Goal: Task Accomplishment & Management: Use online tool/utility

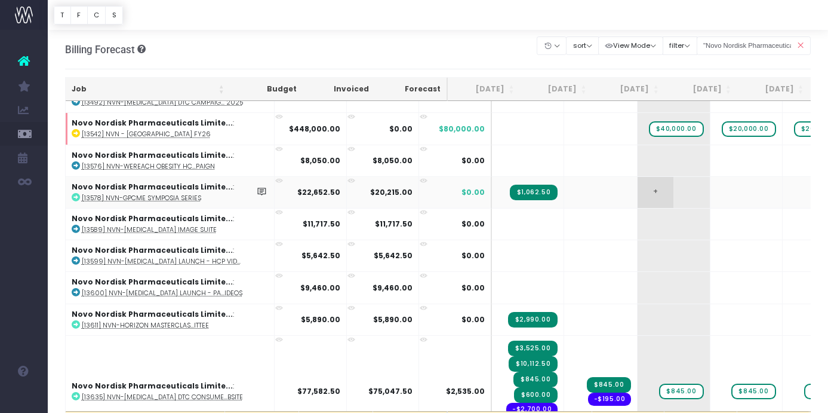
scroll to position [22, 0]
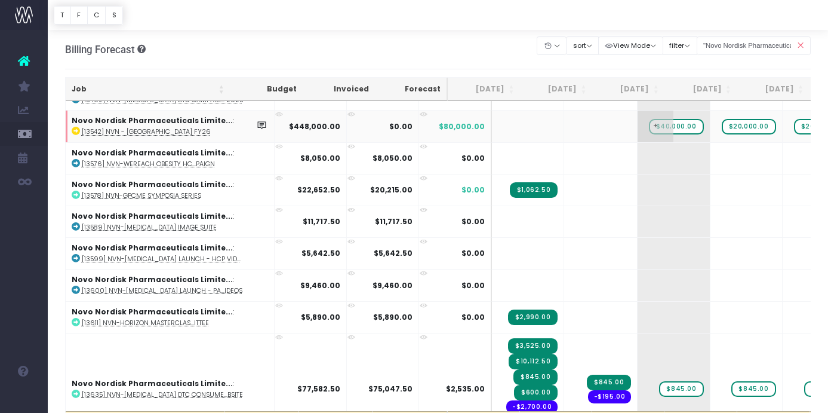
click at [651, 131] on span "$40,000.00" at bounding box center [676, 127] width 55 height 16
click at [497, 42] on div "Billing Forecast Overview of forecasted sales, cost and gross profit Clear Filt…" at bounding box center [438, 49] width 747 height 39
click at [656, 122] on span "$40,000.00" at bounding box center [676, 127] width 55 height 16
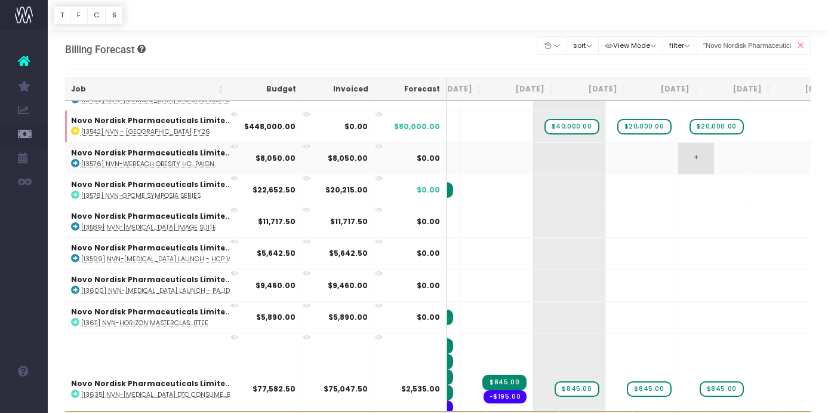
scroll to position [0, 0]
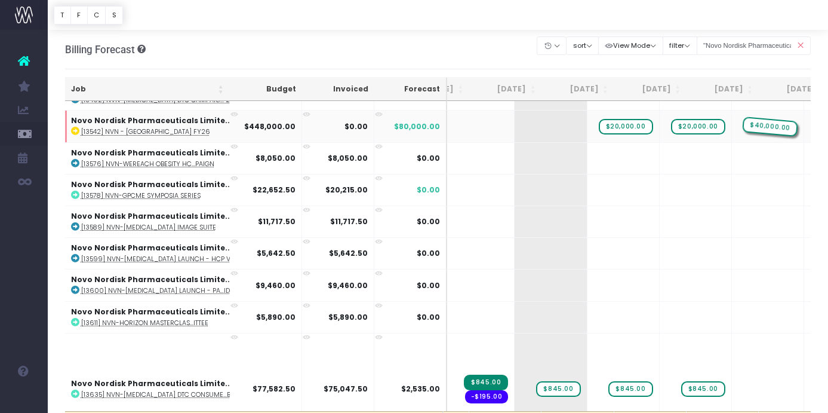
drag, startPoint x: 514, startPoint y: 127, endPoint x: 756, endPoint y: 119, distance: 242.0
click at [742, 126] on span "$40,000.00" at bounding box center [769, 127] width 55 height 16
click at [742, 125] on span "$40,000.00" at bounding box center [769, 127] width 55 height 16
click at [732, 128] on span "+" at bounding box center [750, 125] width 36 height 31
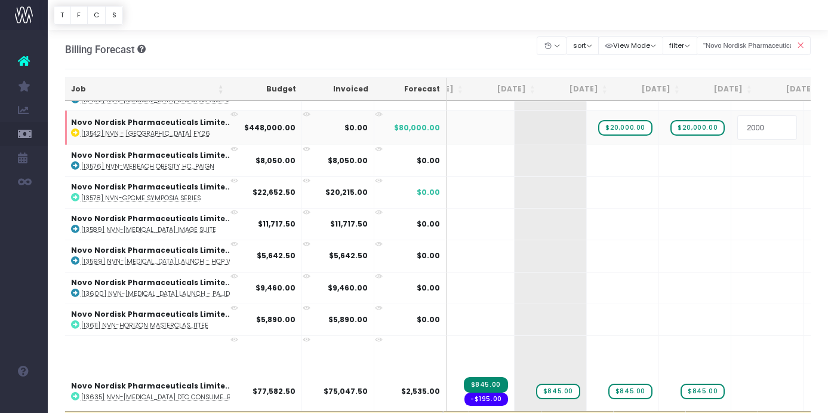
type input "20000"
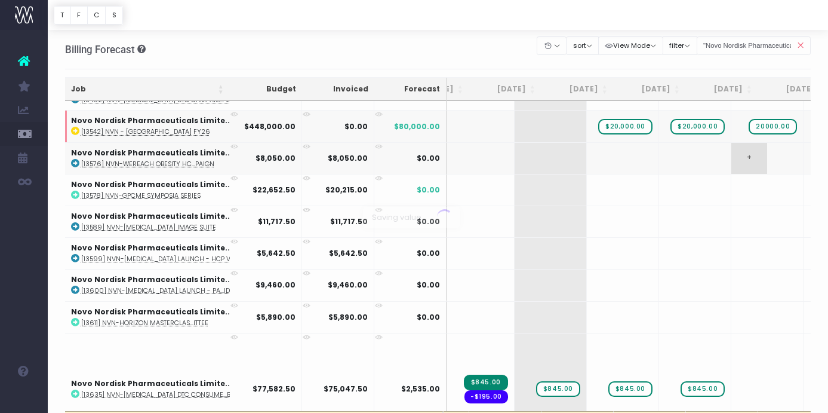
click at [736, 165] on body "Oh my... this is bad. [PERSON_NAME] wasn't able to load this page. Please conta…" at bounding box center [414, 206] width 828 height 413
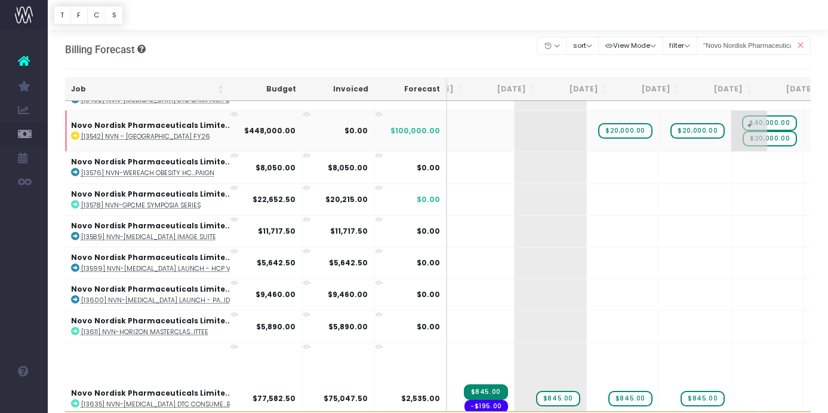
click at [745, 122] on span "$40,000.00" at bounding box center [769, 123] width 55 height 16
click at [747, 118] on span "$40,000.00" at bounding box center [769, 123] width 55 height 16
click at [732, 127] on span "+" at bounding box center [750, 130] width 36 height 41
click at [754, 126] on td "+ $40,000.00 $20,000.00" at bounding box center [768, 130] width 72 height 41
click at [747, 126] on span "$40,000.00" at bounding box center [769, 123] width 55 height 16
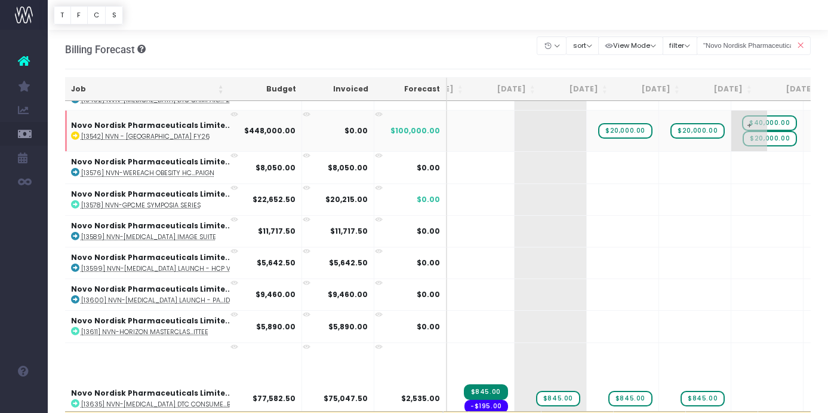
click at [747, 126] on span "$40,000.00" at bounding box center [769, 123] width 55 height 16
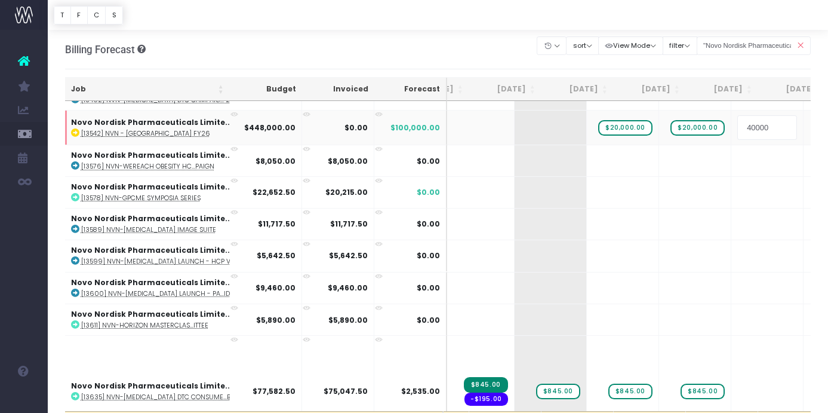
click at [747, 126] on input "40000" at bounding box center [768, 127] width 60 height 24
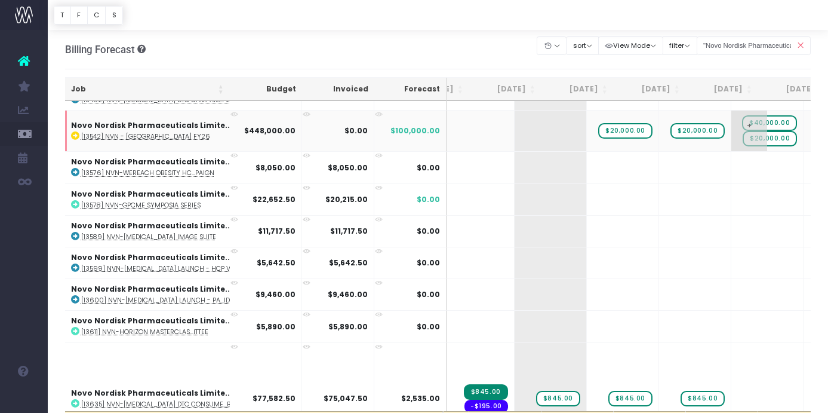
click at [743, 146] on span "$20,000.00" at bounding box center [770, 139] width 54 height 16
click at [742, 119] on span "$40,000.00" at bounding box center [769, 123] width 55 height 16
click at [748, 119] on span "$40,000.00" at bounding box center [769, 123] width 55 height 16
click at [732, 118] on span "+" at bounding box center [750, 130] width 36 height 41
click at [732, 116] on span "+" at bounding box center [750, 130] width 36 height 41
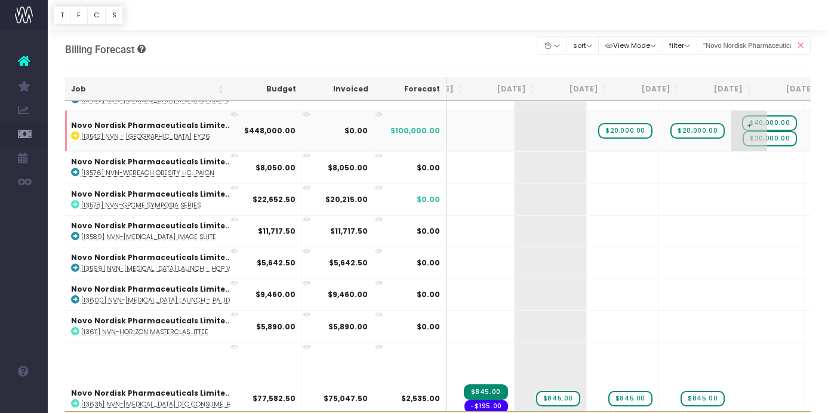
click at [742, 117] on span "$40,000.00" at bounding box center [769, 123] width 55 height 16
click at [744, 144] on span "$20,000.00" at bounding box center [770, 139] width 54 height 16
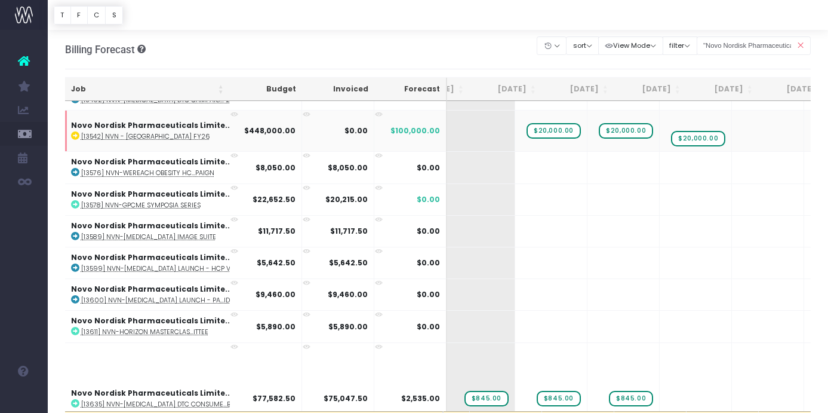
scroll to position [0, 242]
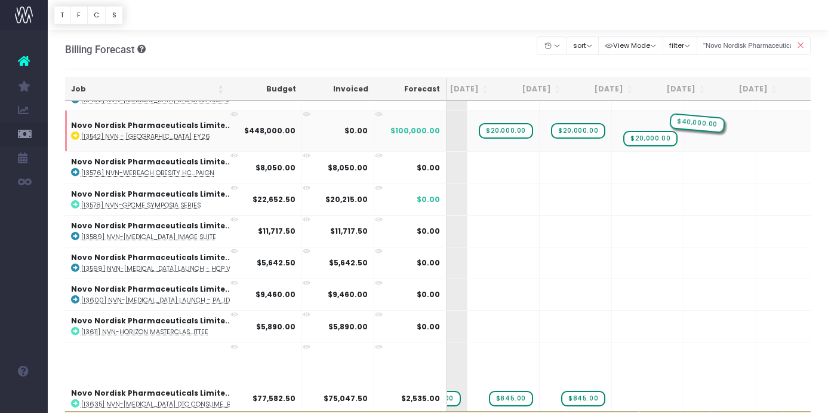
drag, startPoint x: 744, startPoint y: 122, endPoint x: 707, endPoint y: 140, distance: 40.6
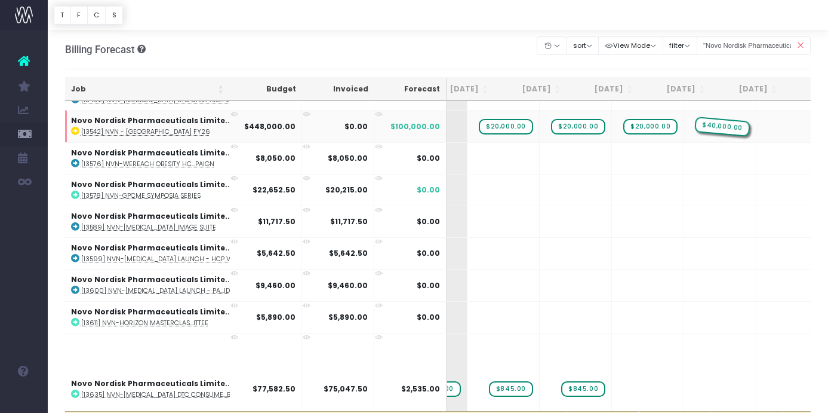
drag, startPoint x: 771, startPoint y: 130, endPoint x: 702, endPoint y: 129, distance: 69.3
click at [684, 127] on span "+" at bounding box center [702, 125] width 36 height 31
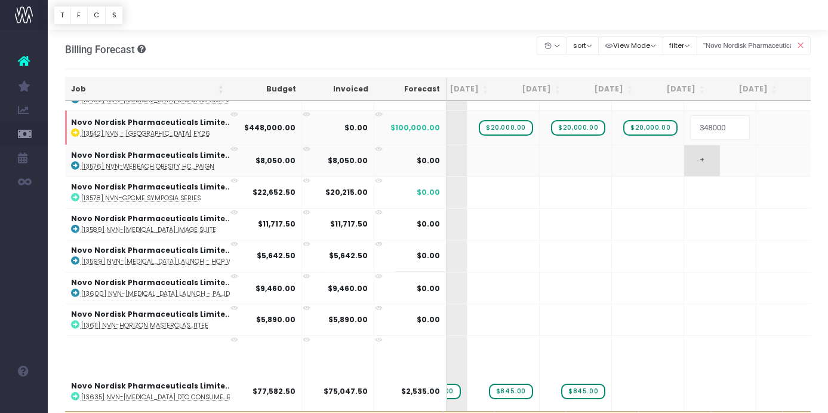
click at [683, 153] on body "Oh my... this is bad. [PERSON_NAME] wasn't able to load this page. Please conta…" at bounding box center [414, 206] width 828 height 413
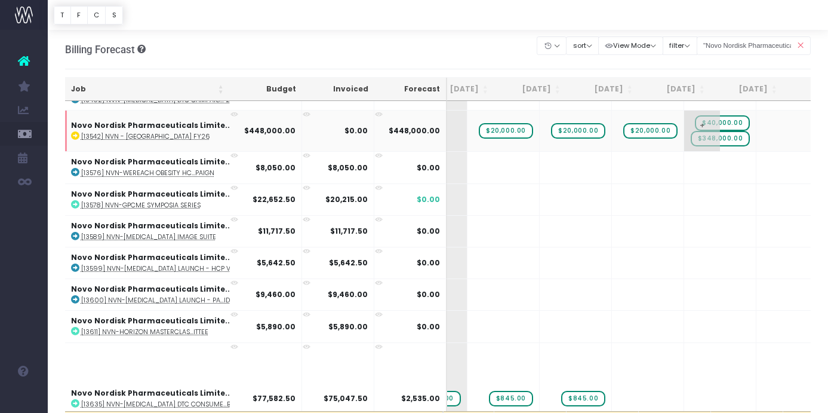
click at [698, 139] on span "$348,000.00" at bounding box center [721, 139] width 60 height 16
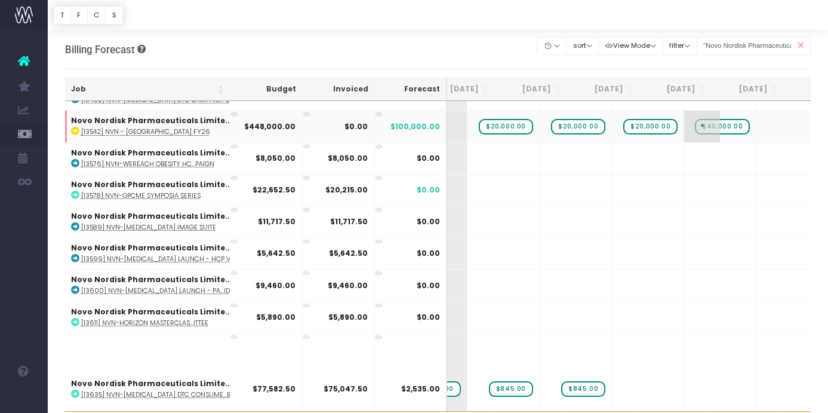
click at [695, 125] on span "$40,000.00" at bounding box center [722, 127] width 55 height 16
click at [695, 127] on span "$40,000.00" at bounding box center [722, 127] width 55 height 16
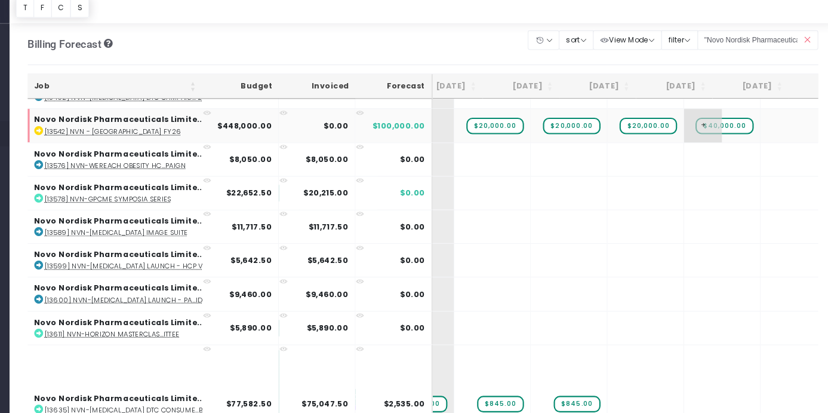
click at [695, 126] on span "$40,000.00" at bounding box center [722, 127] width 55 height 16
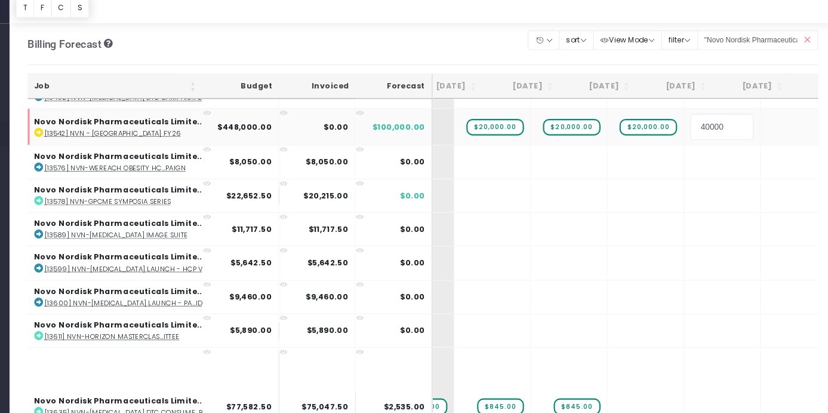
click at [690, 128] on input "40000" at bounding box center [720, 127] width 60 height 24
drag, startPoint x: 659, startPoint y: 128, endPoint x: 651, endPoint y: 128, distance: 7.8
click at [690, 128] on input "40000" at bounding box center [720, 127] width 60 height 24
type input "30000"
click at [475, 59] on body "Oh my... this is bad. [PERSON_NAME] wasn't able to load this page. Please conta…" at bounding box center [414, 206] width 828 height 413
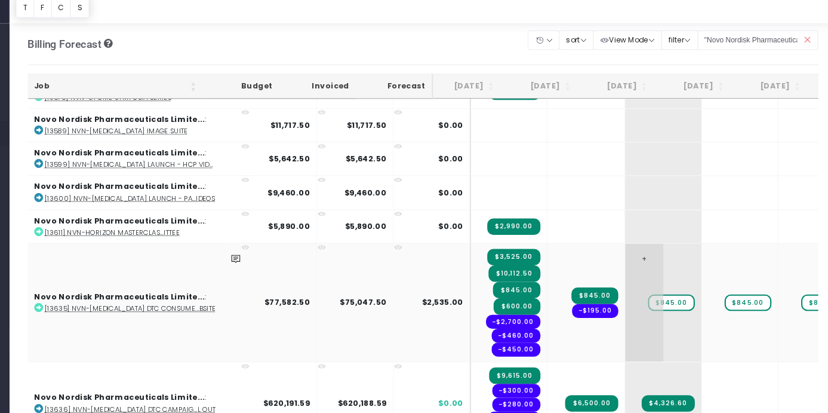
scroll to position [121, 9]
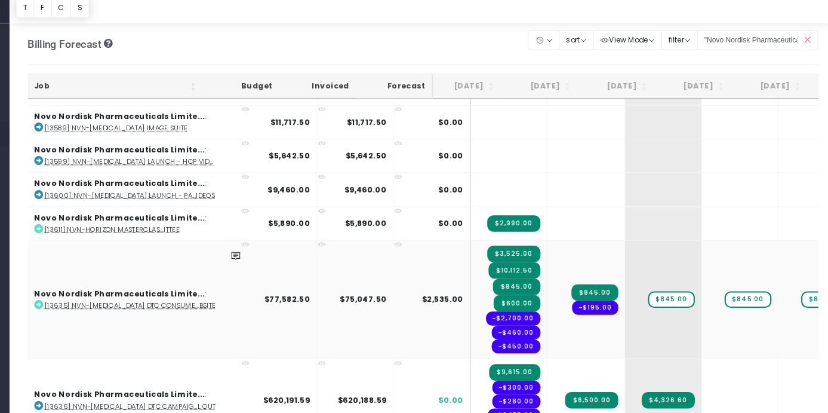
click at [194, 297] on abbr "[13635] NVN-[MEDICAL_DATA] DTC Consume...bsite" at bounding box center [161, 295] width 161 height 9
click at [650, 287] on span "$845.00" at bounding box center [672, 291] width 44 height 16
click at [650, 290] on span "$845.00" at bounding box center [672, 291] width 44 height 16
click at [650, 288] on span "$845.00" at bounding box center [672, 291] width 44 height 16
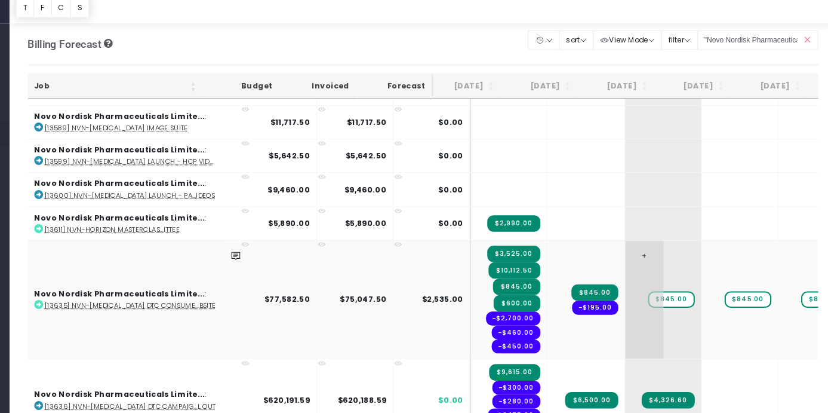
click at [629, 305] on td "+ $845.00" at bounding box center [665, 290] width 72 height 112
click at [629, 244] on span "+" at bounding box center [647, 290] width 36 height 111
click at [162, 296] on abbr "[13635] NVN-[MEDICAL_DATA] DTC Consume...bsite" at bounding box center [161, 295] width 161 height 9
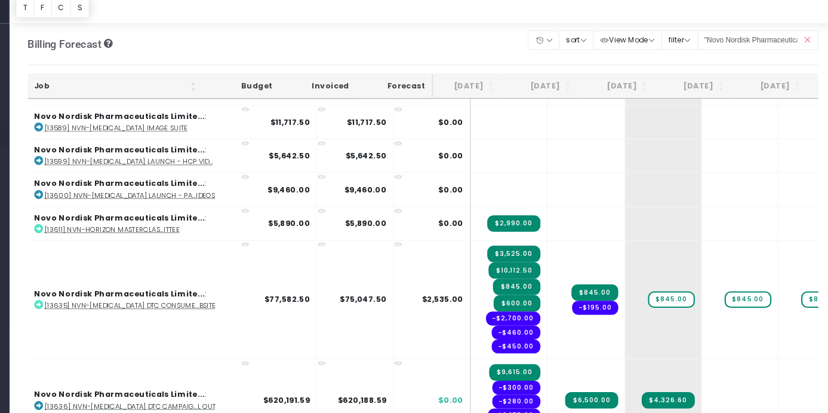
click at [501, 50] on div "Billing Forecast Overview of forecasted sales, cost and gross profit Clear Filt…" at bounding box center [438, 49] width 747 height 39
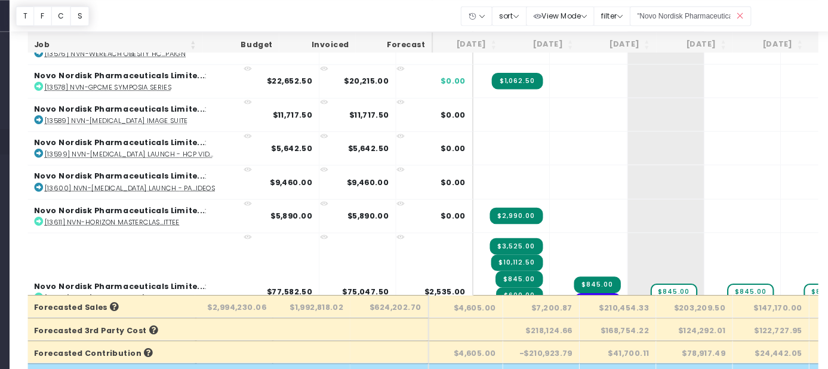
scroll to position [0, 7]
